Goal: Task Accomplishment & Management: Use online tool/utility

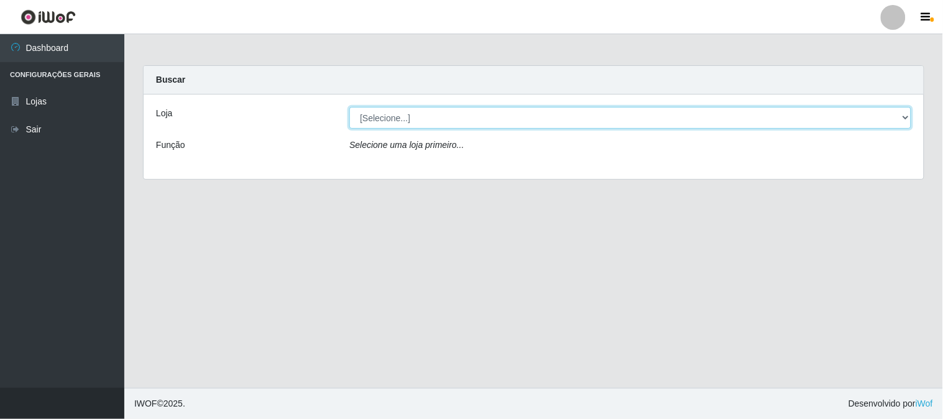
click at [393, 109] on select "[Selecione...] Rede Compras Supermercados - LOJA 1" at bounding box center [630, 118] width 562 height 22
select select "158"
click at [349, 107] on select "[Selecione...] Rede Compras Supermercados - LOJA 1" at bounding box center [630, 118] width 562 height 22
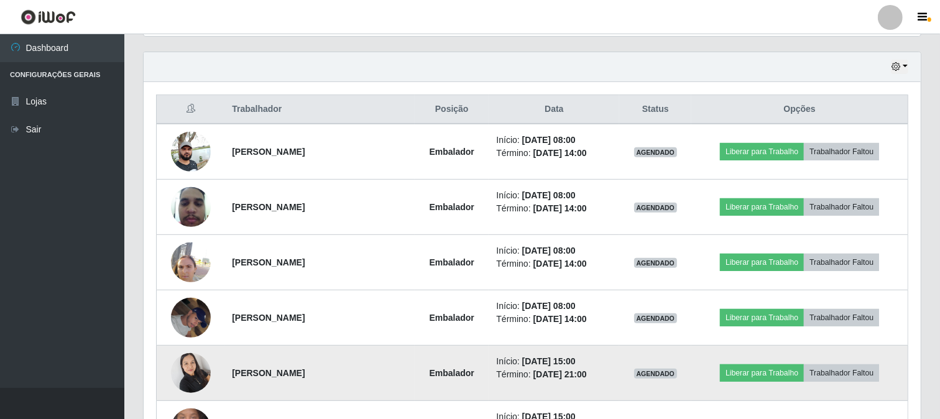
scroll to position [490, 0]
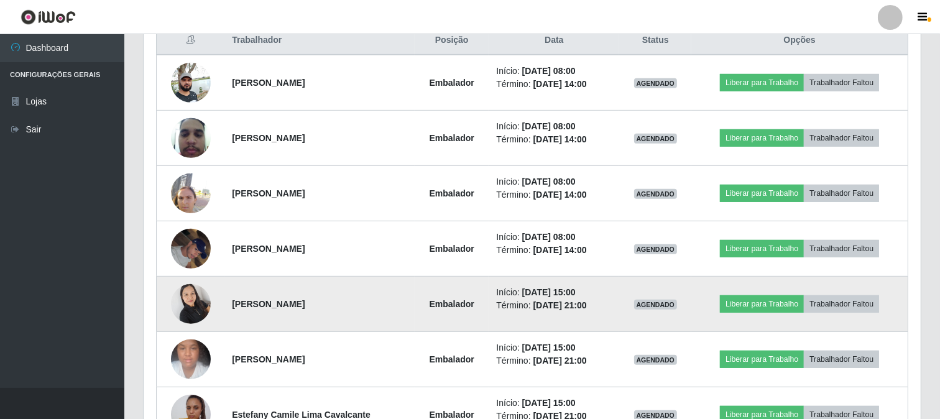
click at [199, 295] on img at bounding box center [191, 303] width 40 height 53
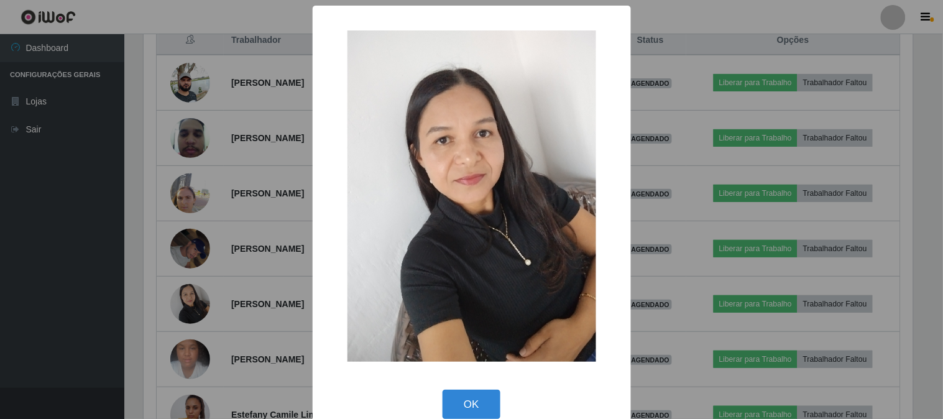
click at [222, 277] on div "× OK Cancel" at bounding box center [471, 209] width 943 height 419
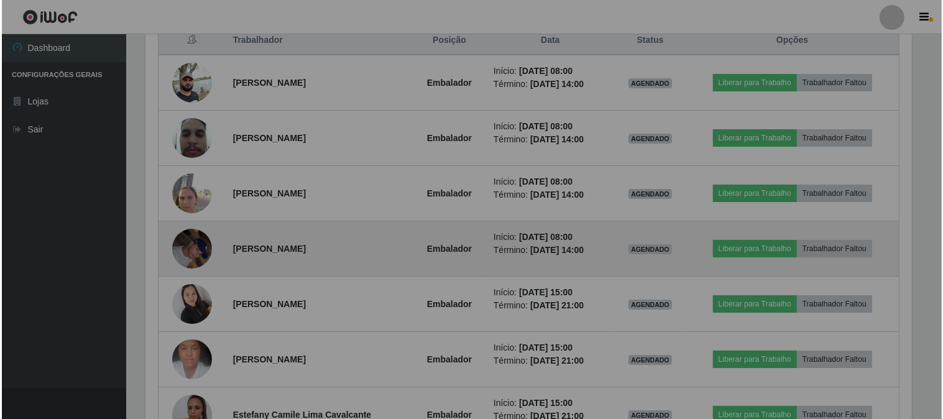
scroll to position [257, 777]
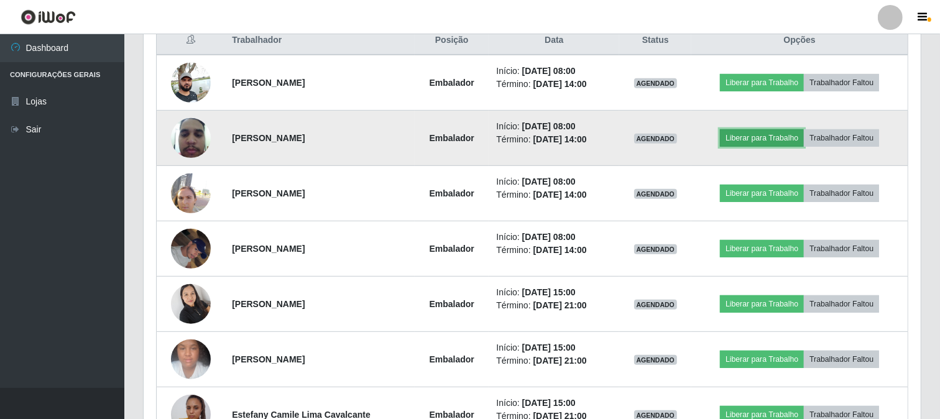
click at [746, 138] on button "Liberar para Trabalho" at bounding box center [762, 137] width 84 height 17
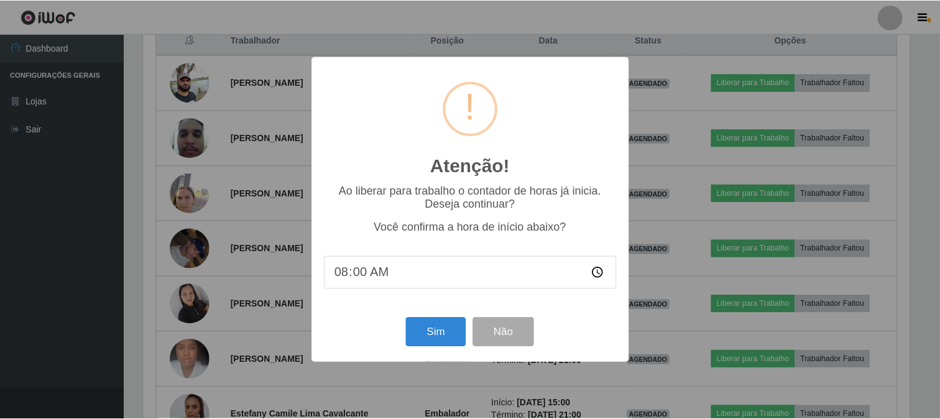
scroll to position [257, 769]
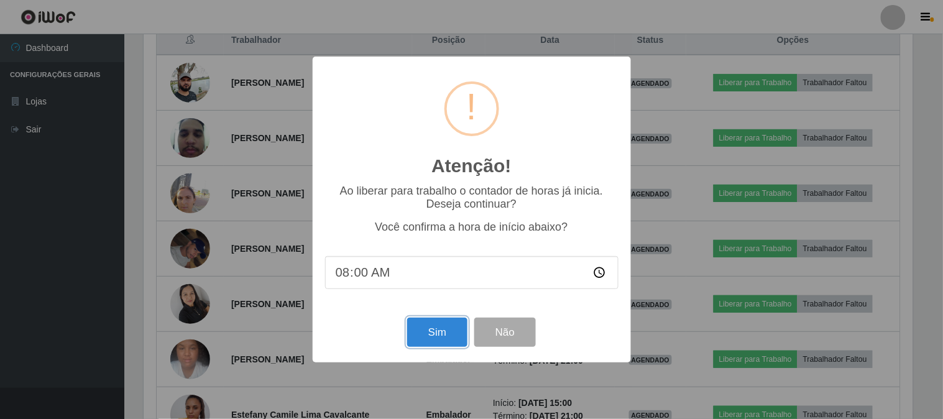
drag, startPoint x: 433, startPoint y: 331, endPoint x: 408, endPoint y: 315, distance: 29.1
click at [431, 331] on button "Sim" at bounding box center [437, 332] width 60 height 29
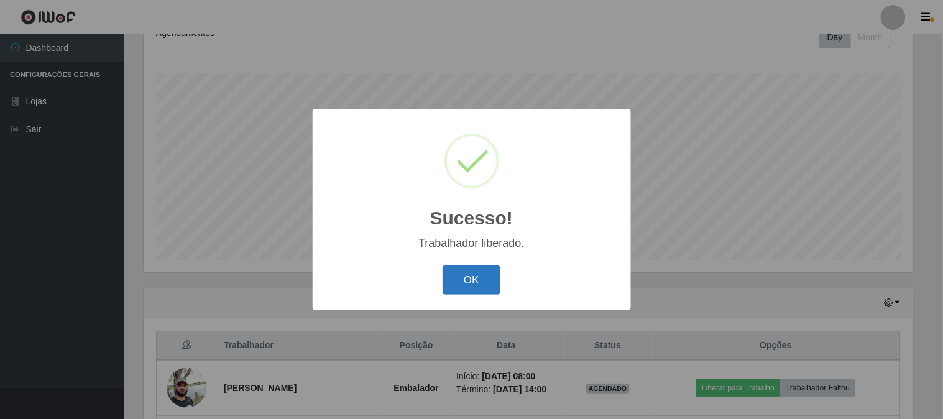
click at [485, 277] on button "OK" at bounding box center [471, 279] width 58 height 29
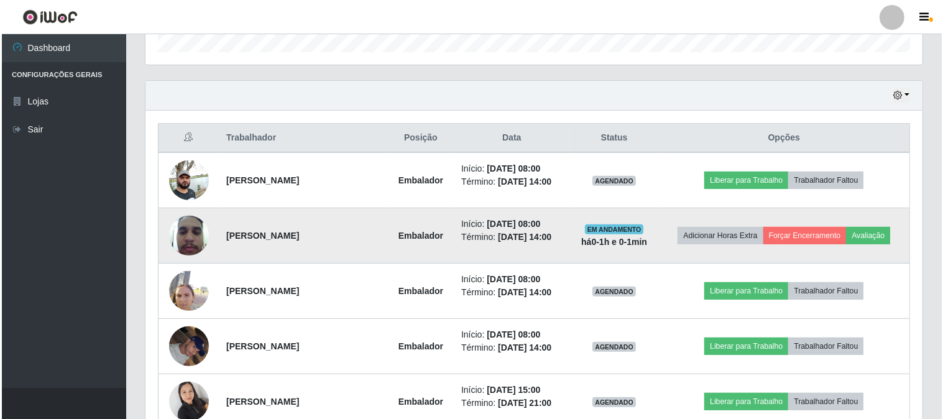
scroll to position [461, 0]
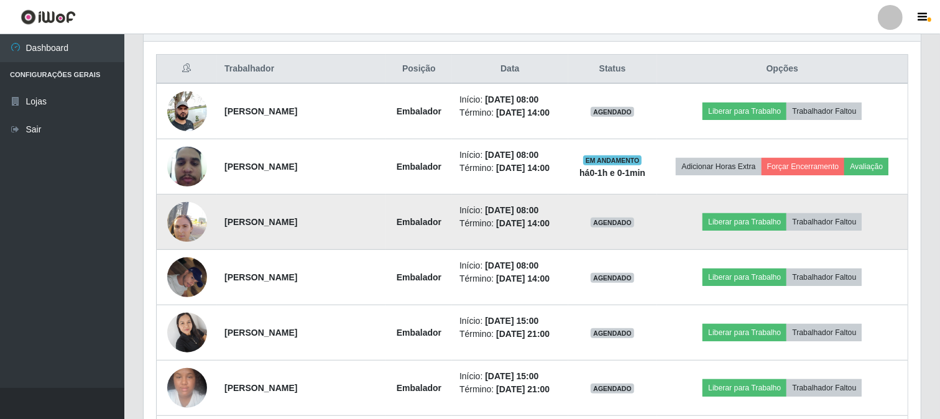
click at [174, 218] on img at bounding box center [187, 221] width 40 height 53
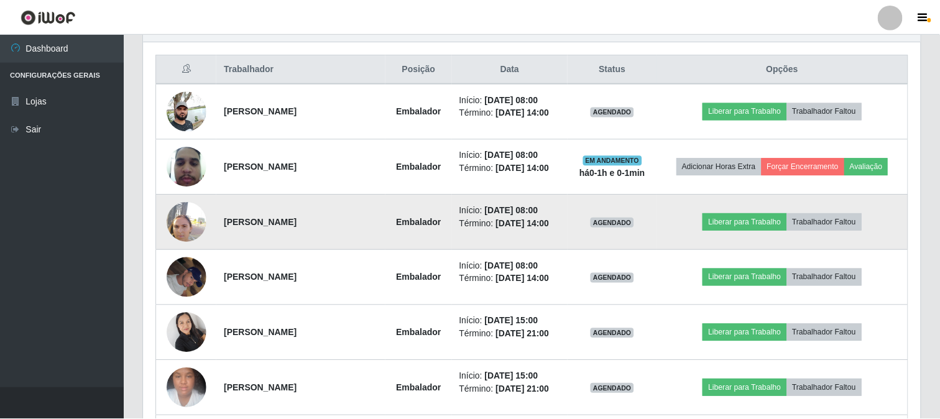
scroll to position [257, 769]
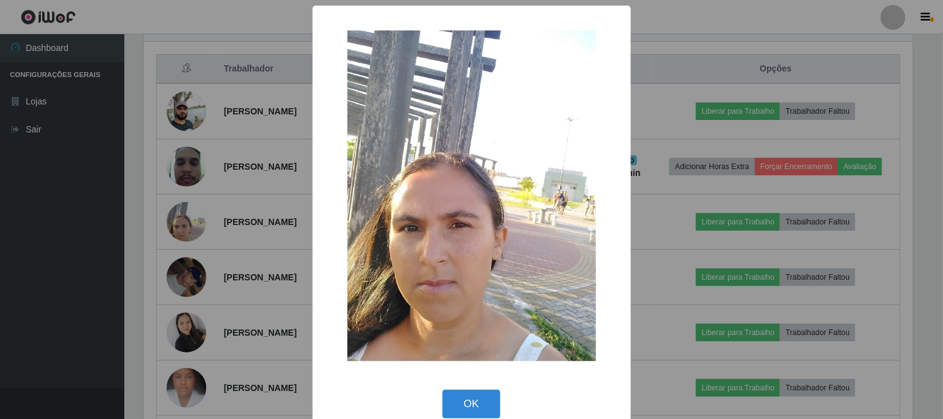
click at [278, 237] on div "× OK Cancel" at bounding box center [471, 209] width 943 height 419
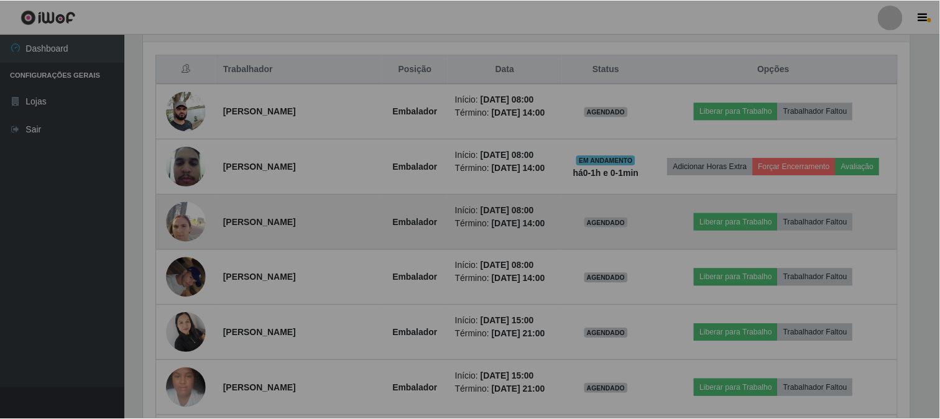
scroll to position [257, 777]
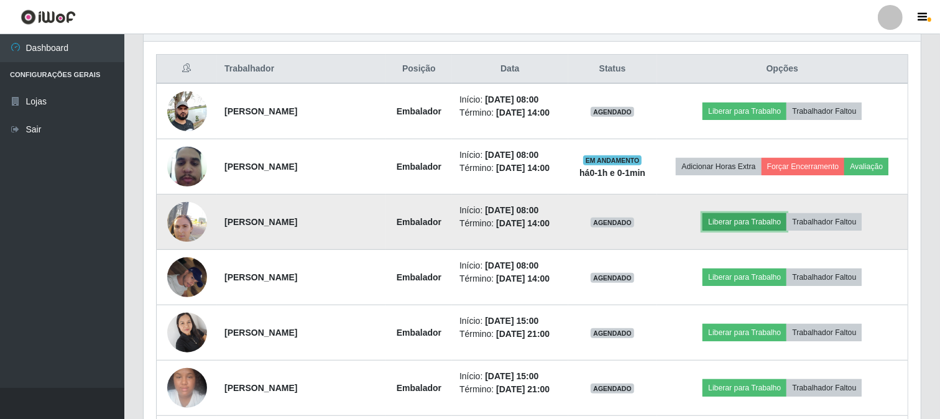
click at [736, 219] on button "Liberar para Trabalho" at bounding box center [744, 221] width 84 height 17
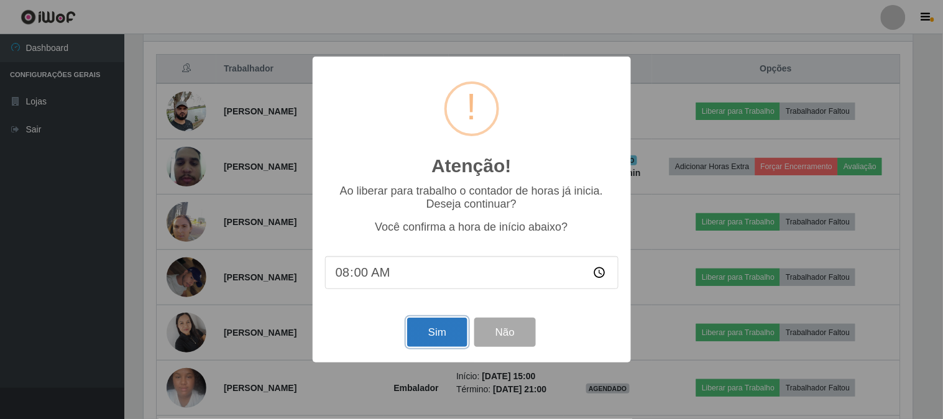
click at [447, 337] on button "Sim" at bounding box center [437, 332] width 60 height 29
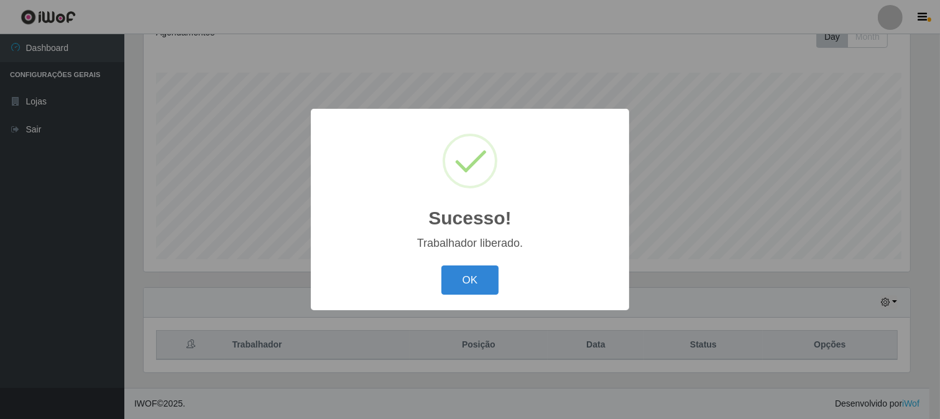
scroll to position [0, 0]
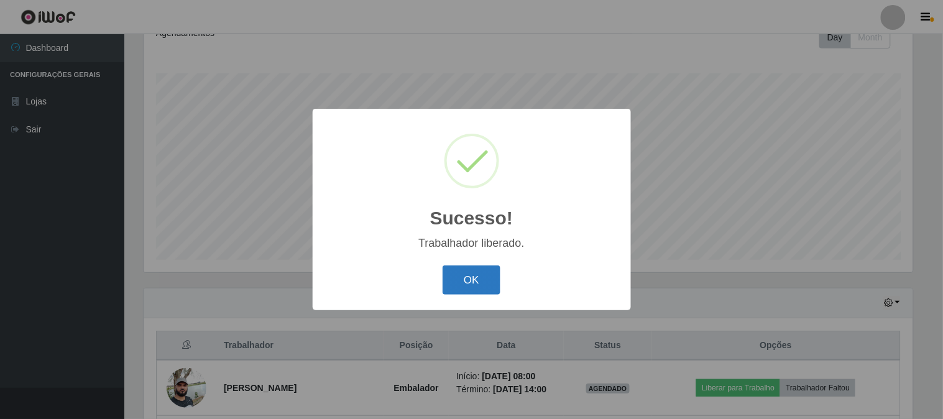
click at [477, 289] on button "OK" at bounding box center [471, 279] width 58 height 29
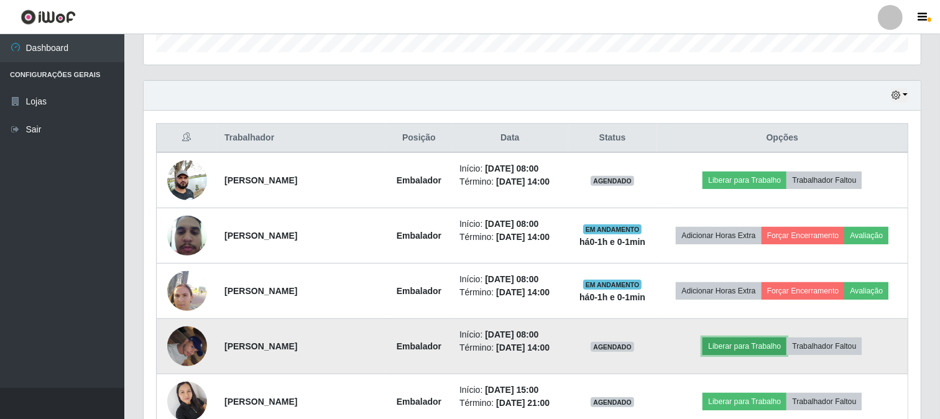
click at [727, 347] on button "Liberar para Trabalho" at bounding box center [744, 345] width 84 height 17
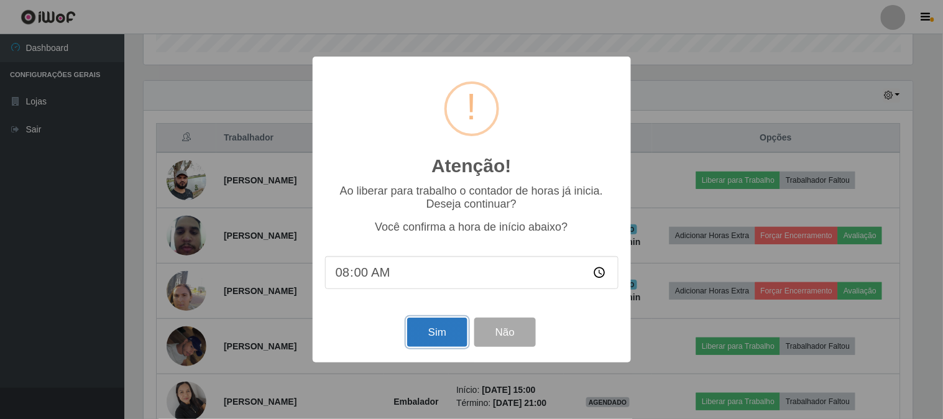
click at [438, 331] on button "Sim" at bounding box center [437, 332] width 60 height 29
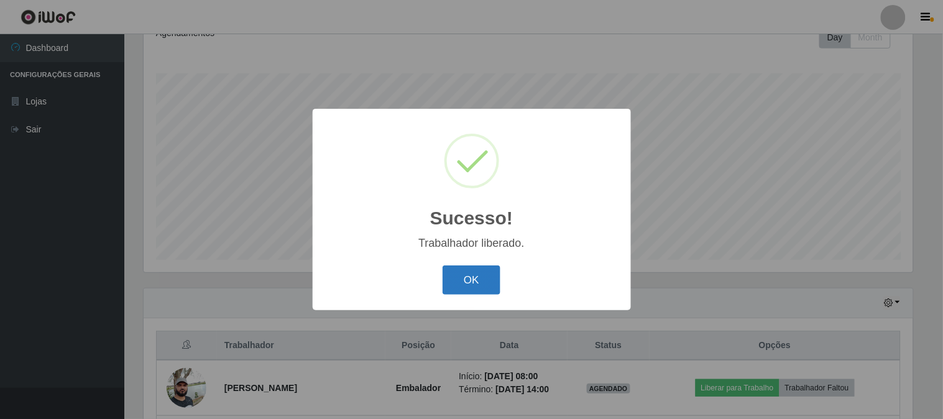
click at [479, 272] on button "OK" at bounding box center [471, 279] width 58 height 29
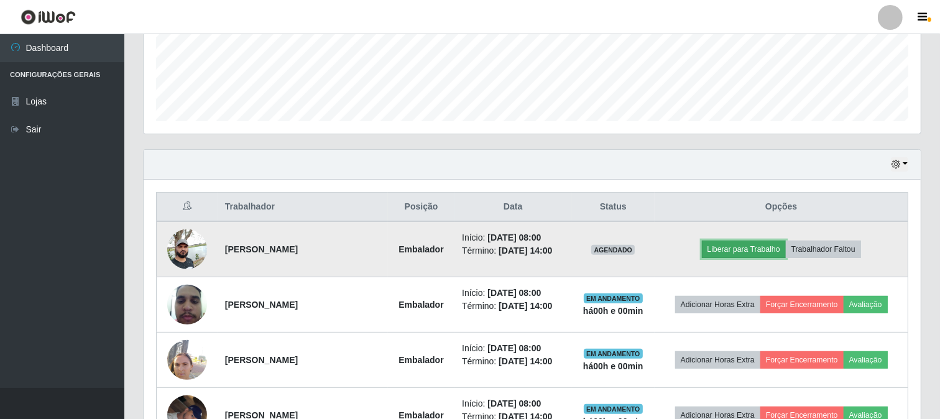
click at [733, 244] on button "Liberar para Trabalho" at bounding box center [744, 249] width 84 height 17
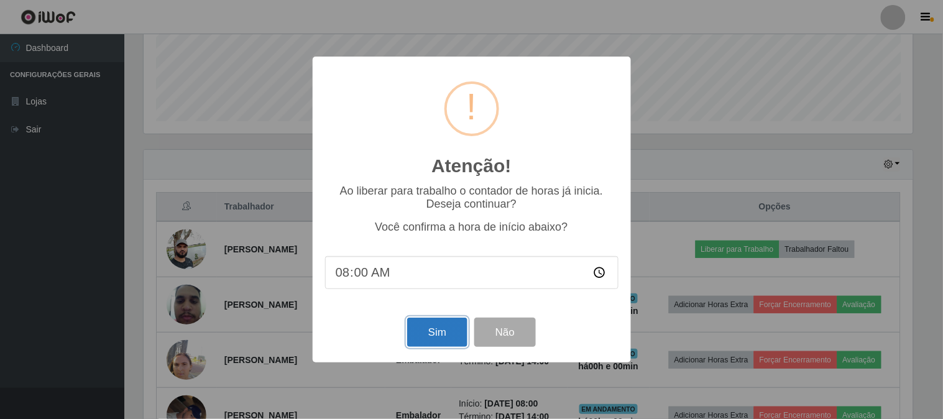
click at [441, 332] on button "Sim" at bounding box center [437, 332] width 60 height 29
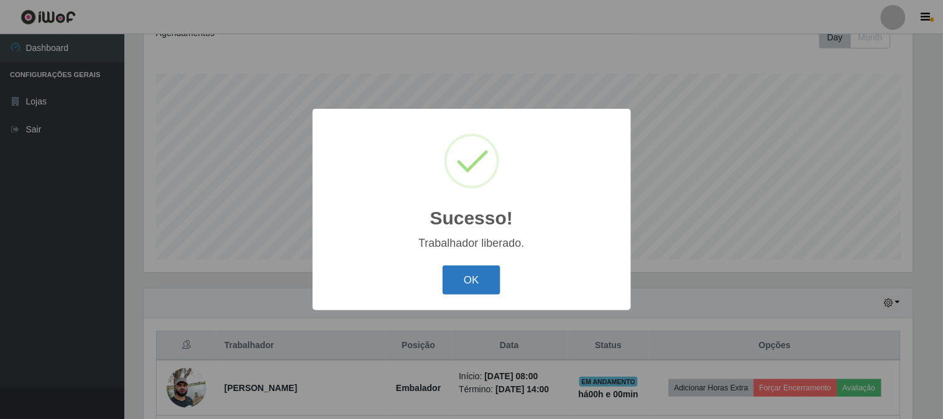
click at [474, 280] on button "OK" at bounding box center [471, 279] width 58 height 29
